Goal: Task Accomplishment & Management: Complete application form

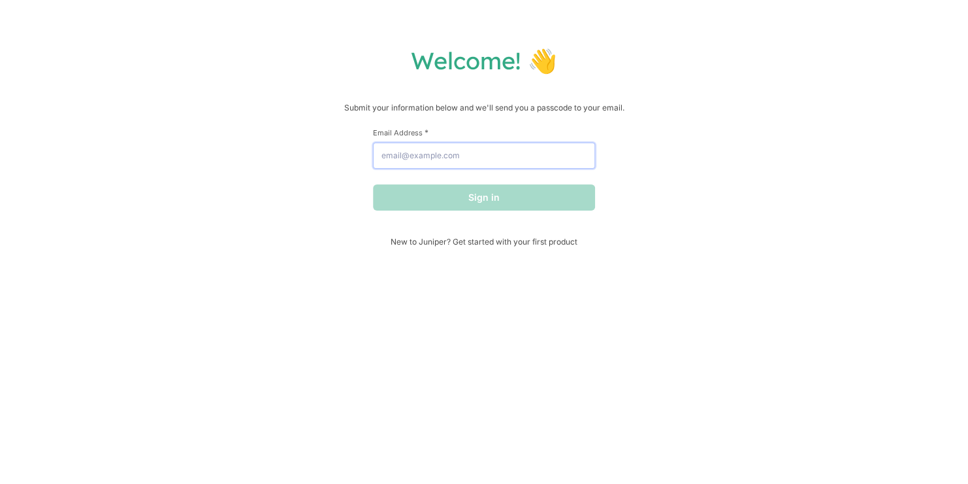
click at [444, 156] on input "Email Address *" at bounding box center [484, 155] width 222 height 26
type input "[EMAIL_ADDRESS][DOMAIN_NAME]"
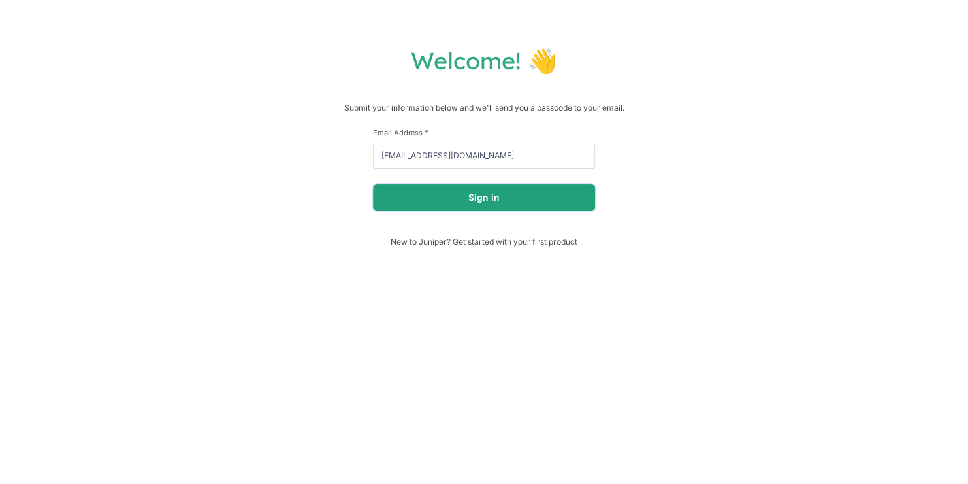
click at [469, 206] on button "Sign in" at bounding box center [484, 197] width 222 height 26
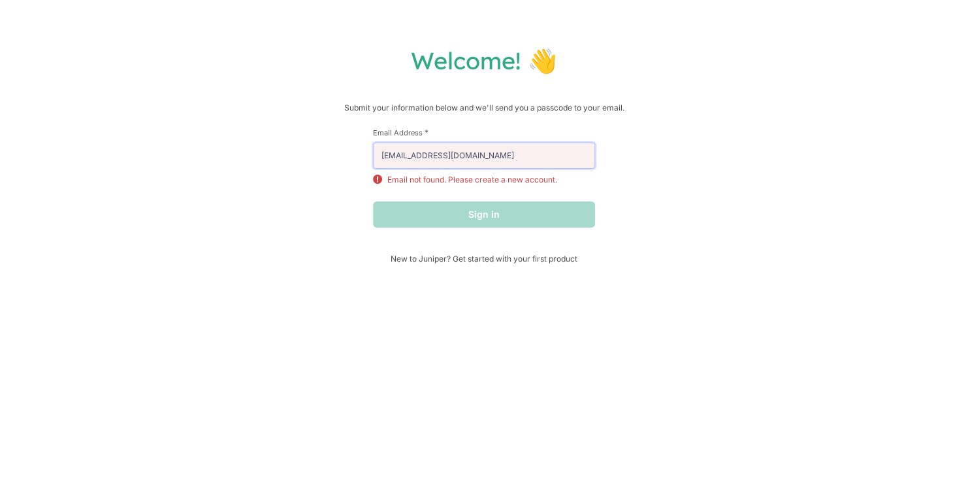
click at [525, 156] on input "[EMAIL_ADDRESS][DOMAIN_NAME]" at bounding box center [484, 155] width 222 height 26
drag, startPoint x: 622, startPoint y: 183, endPoint x: 613, endPoint y: 186, distance: 9.5
click at [622, 183] on div "Welcome! 👋 Submit your information below and we'll send you a passcode to your …" at bounding box center [484, 155] width 942 height 218
click at [412, 252] on div "First Name * Last Name * Email Address * [EMAIL_ADDRESS][DOMAIN_NAME] Email not…" at bounding box center [484, 190] width 222 height 126
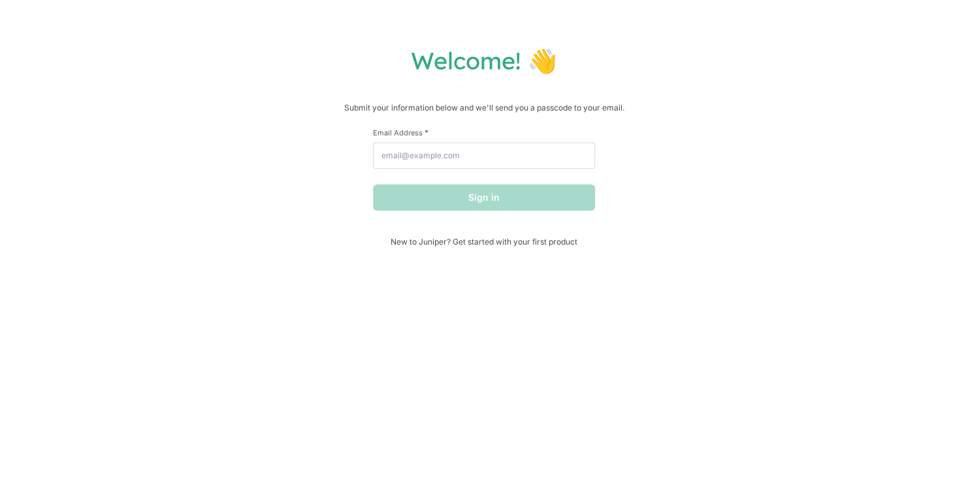
click at [468, 170] on form "First Name * Last Name * Email Address * Sign in" at bounding box center [484, 168] width 222 height 83
click at [461, 156] on input "Email Address *" at bounding box center [484, 155] width 222 height 26
type input "apegtvr@gmail.com"
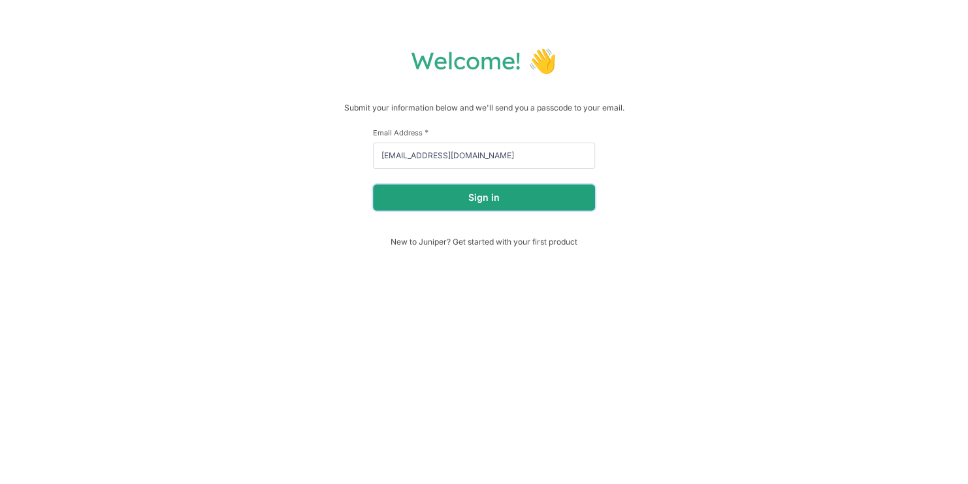
click at [523, 191] on button "Sign in" at bounding box center [484, 197] width 222 height 26
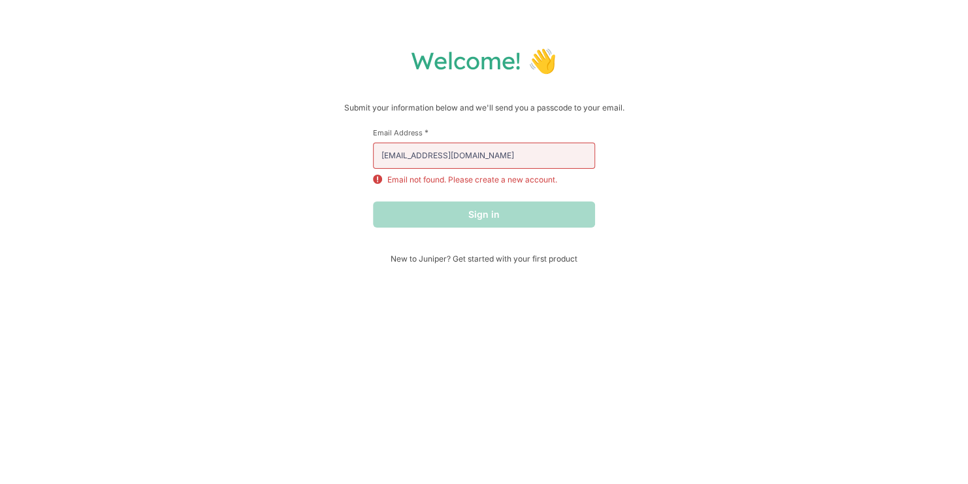
click at [398, 319] on div "Welcome! 👋 Submit your information below and we'll send you a passcode to your …" at bounding box center [484, 242] width 968 height 484
drag, startPoint x: 398, startPoint y: 319, endPoint x: 505, endPoint y: 257, distance: 123.8
click at [505, 257] on span "New to Juniper? Get started with your first product" at bounding box center [484, 259] width 222 height 10
